Goal: Transaction & Acquisition: Purchase product/service

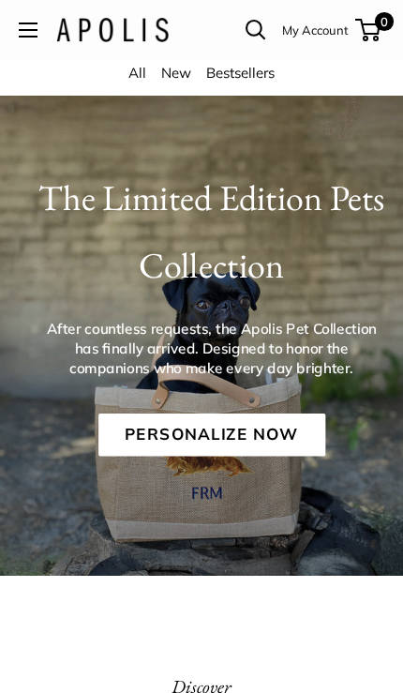
scroll to position [48, 0]
click at [238, 430] on link "Personalize Now" at bounding box center [211, 435] width 227 height 43
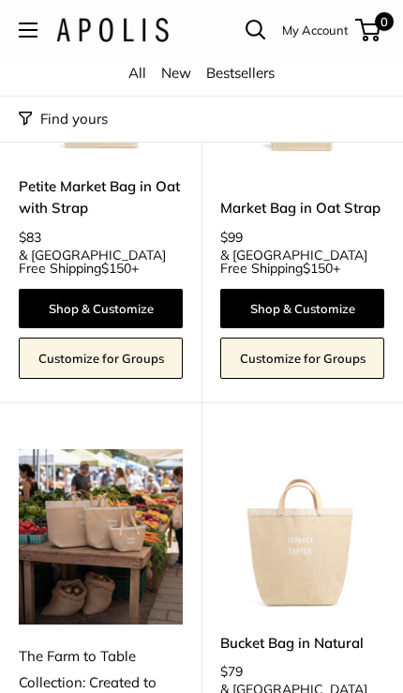
scroll to position [6773, 0]
click at [309, 449] on img at bounding box center [302, 531] width 164 height 164
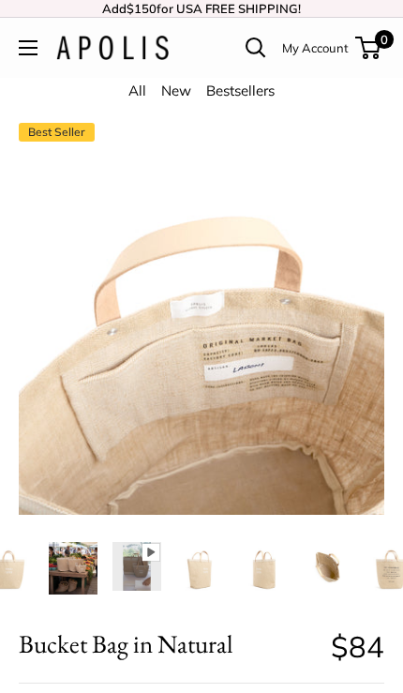
scroll to position [0, 179]
